Goal: Task Accomplishment & Management: Use online tool/utility

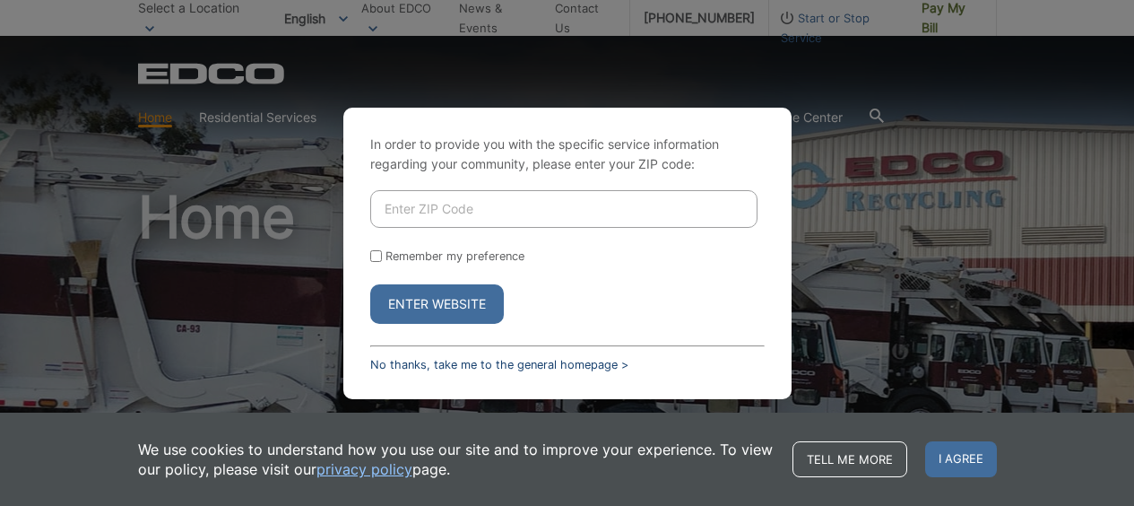
click at [437, 359] on link "No thanks, take me to the general homepage >" at bounding box center [499, 364] width 258 height 13
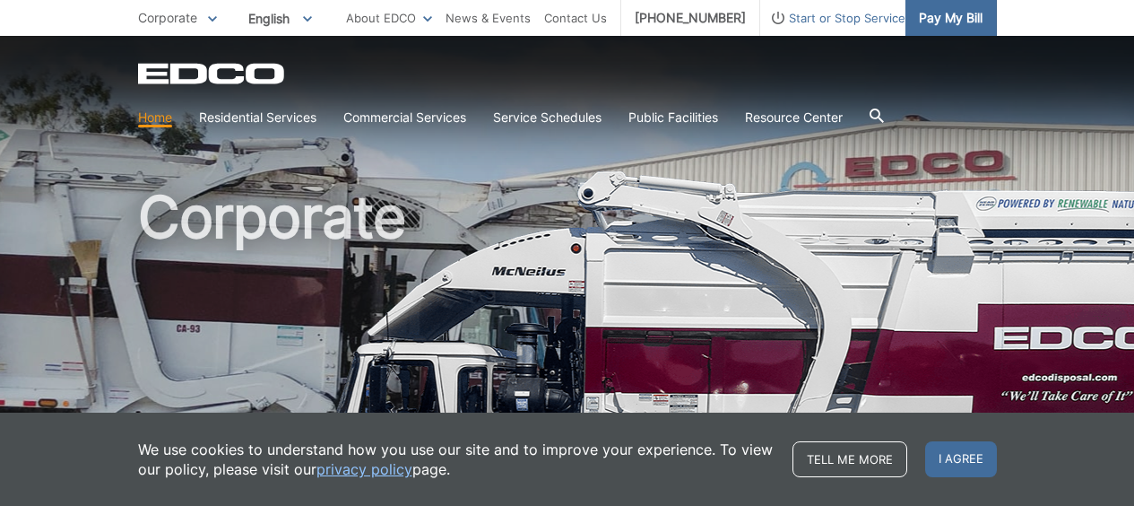
click at [949, 11] on span "Pay My Bill" at bounding box center [951, 18] width 64 height 20
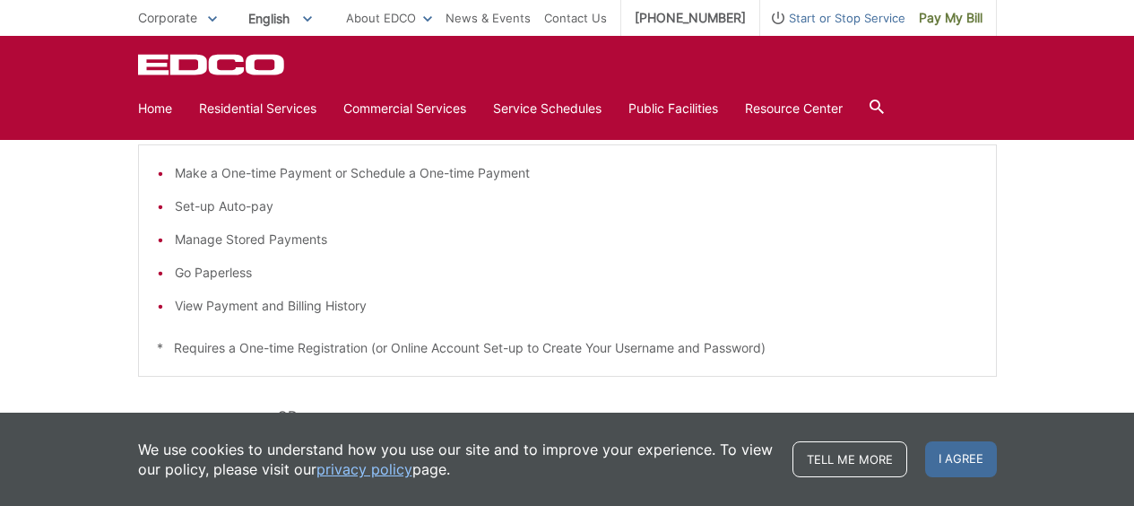
scroll to position [274, 0]
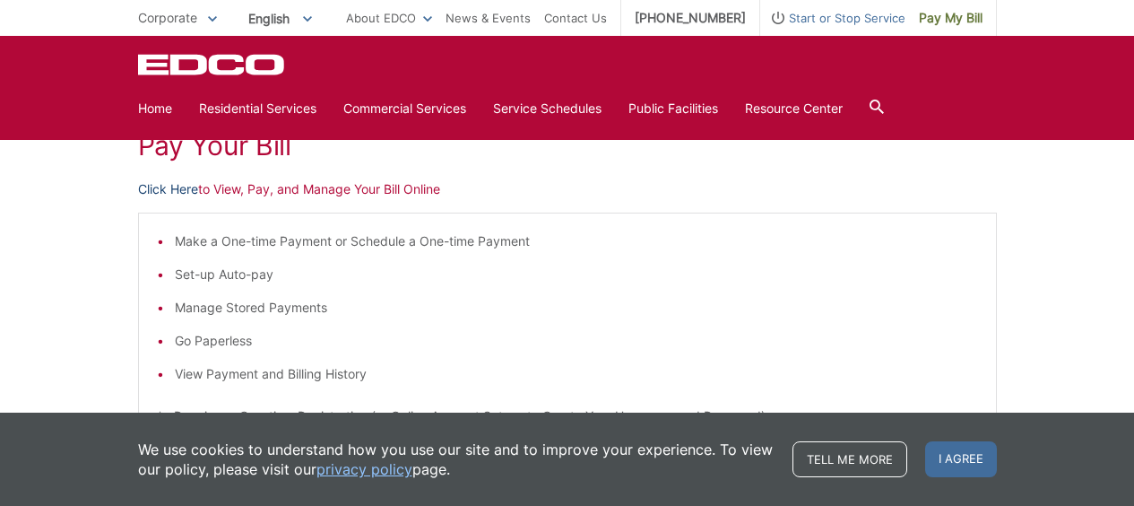
click at [186, 190] on link "Click Here" at bounding box center [168, 189] width 60 height 20
